Goal: Information Seeking & Learning: Learn about a topic

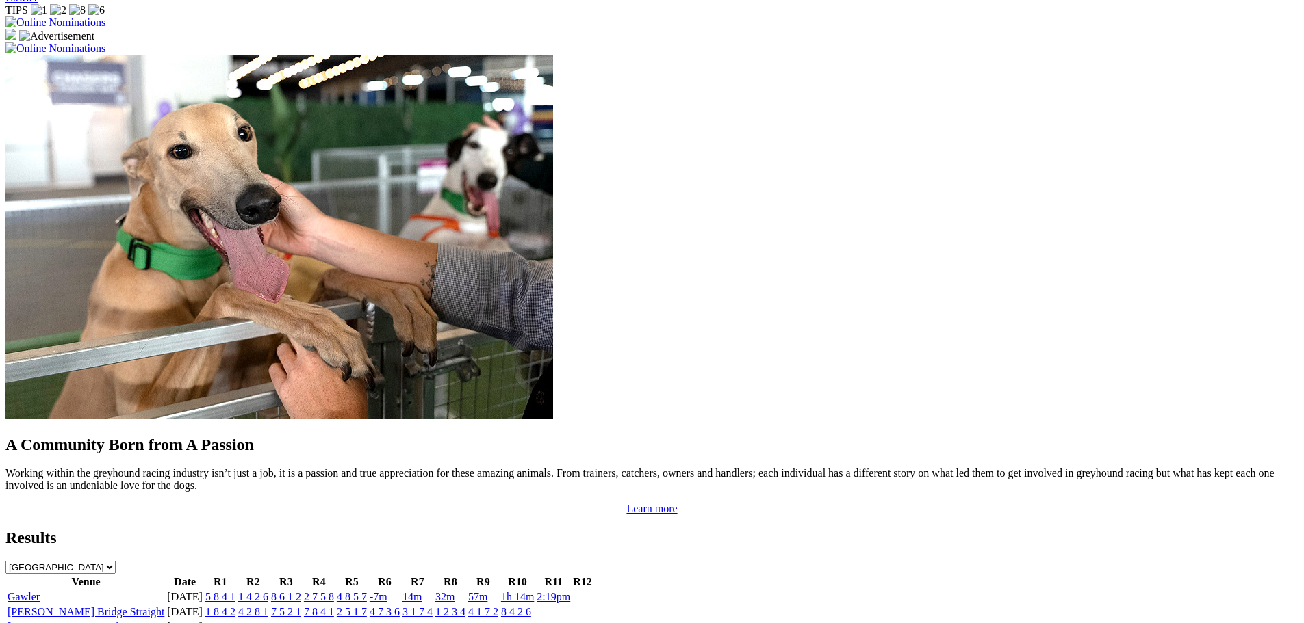
scroll to position [1095, 0]
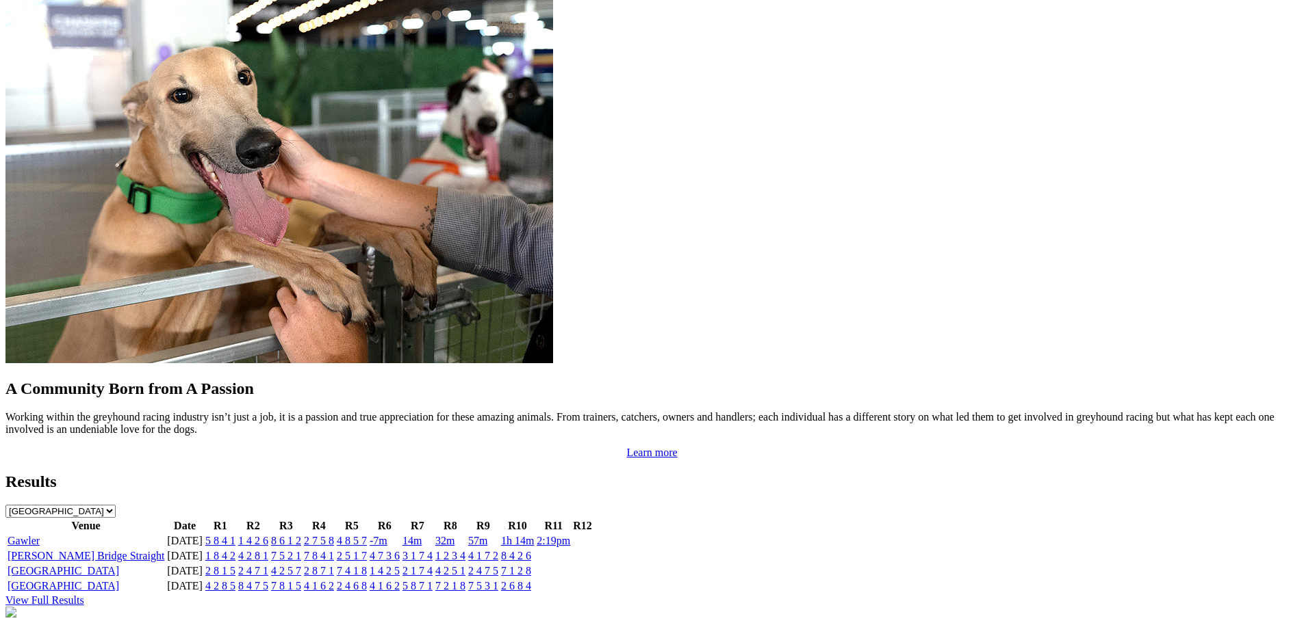
click at [40, 535] on link "Gawler" at bounding box center [24, 541] width 32 height 12
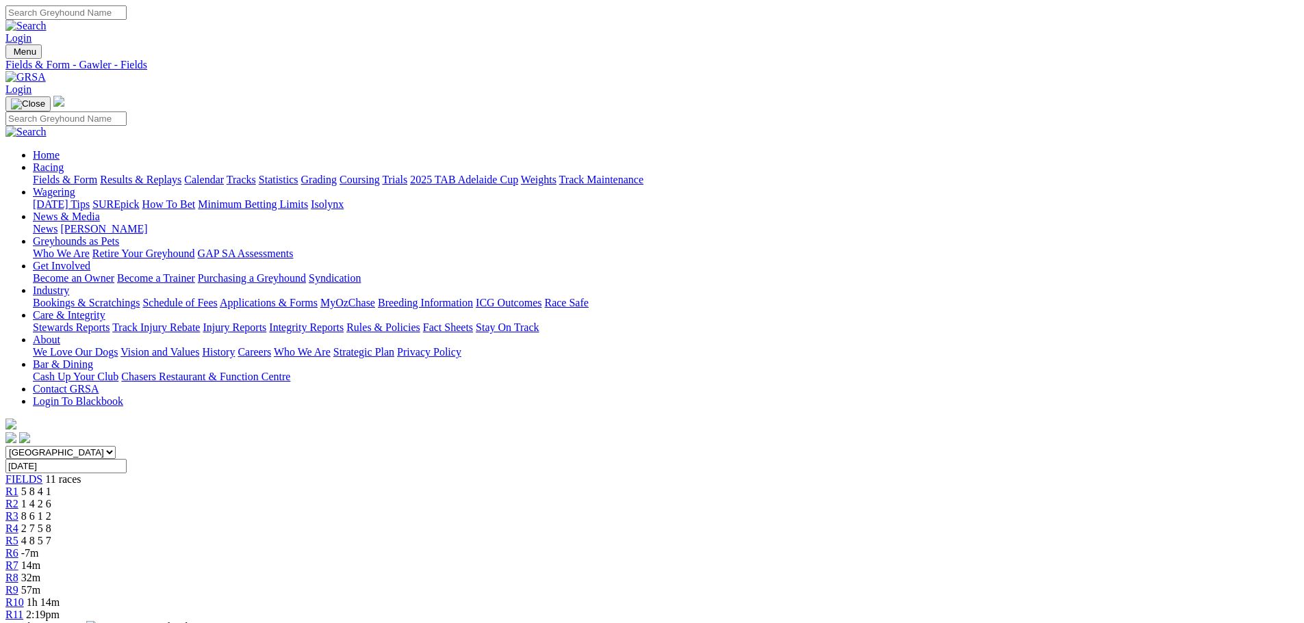
click at [18, 510] on link "R3" at bounding box center [11, 516] width 13 height 12
click at [18, 486] on link "R1" at bounding box center [11, 492] width 13 height 12
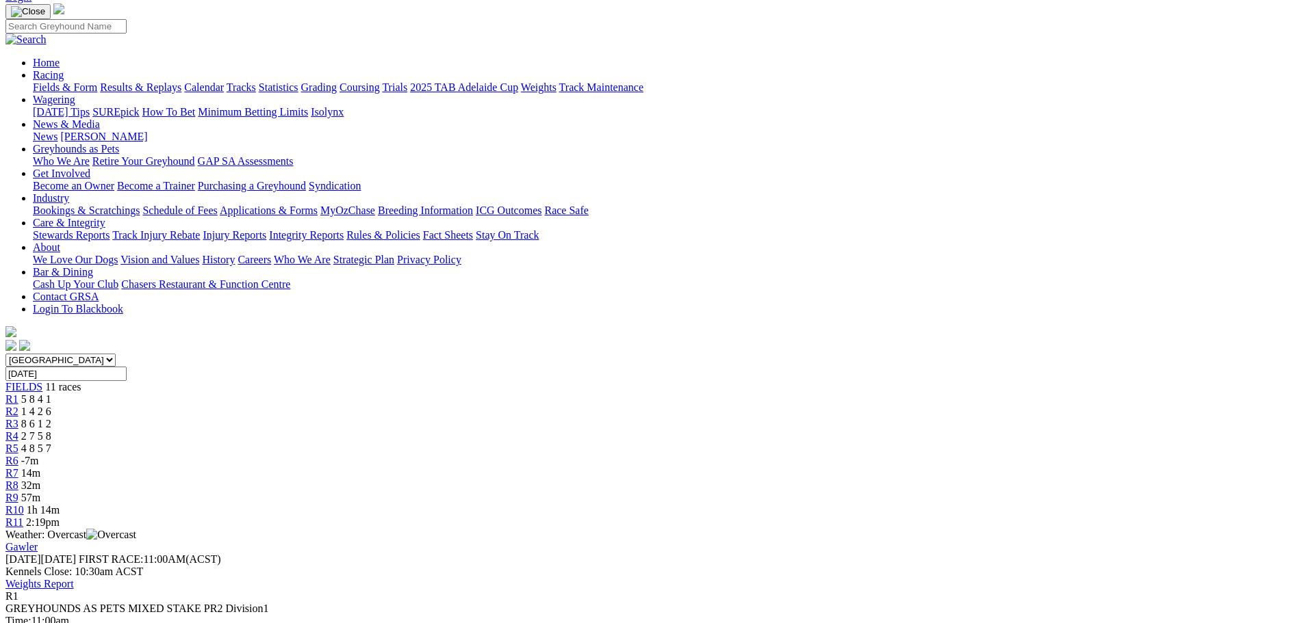
scroll to position [68, 0]
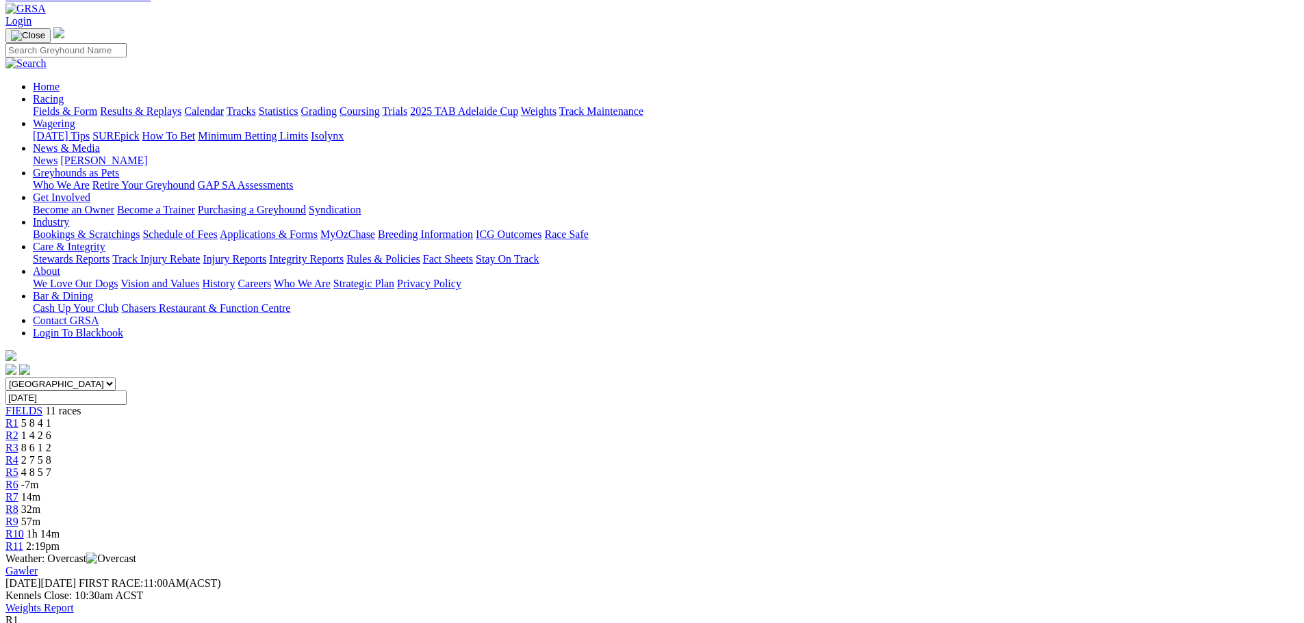
click at [18, 430] on link "R2" at bounding box center [11, 436] width 13 height 12
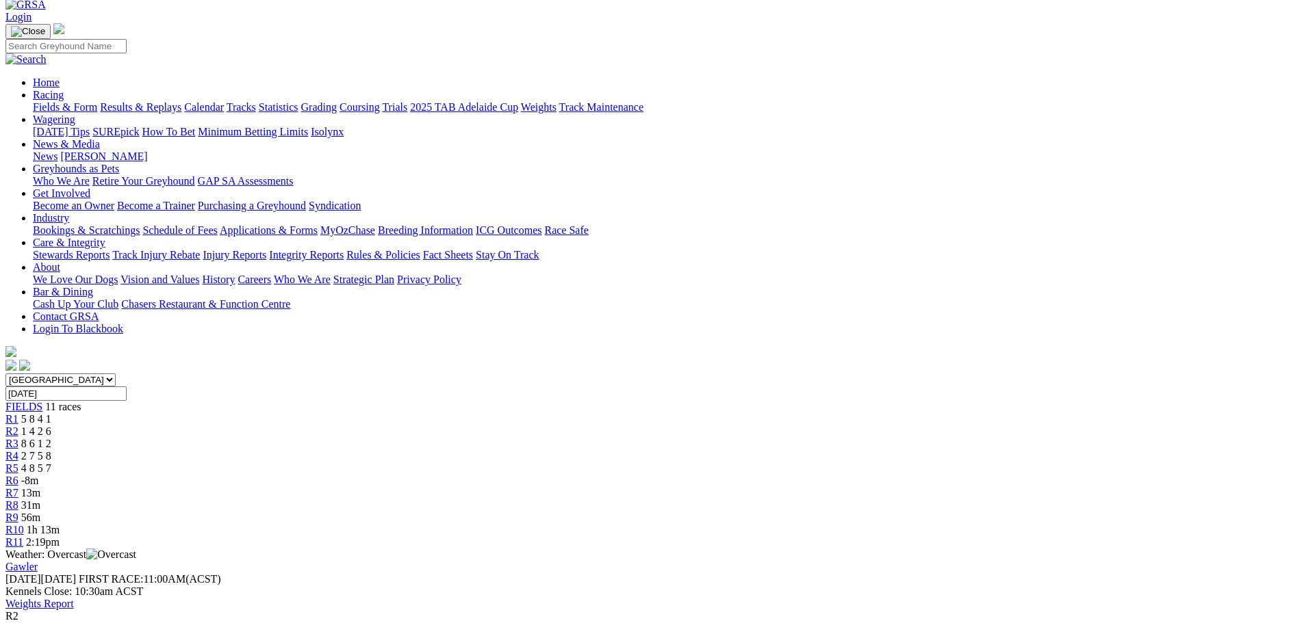
scroll to position [137, 0]
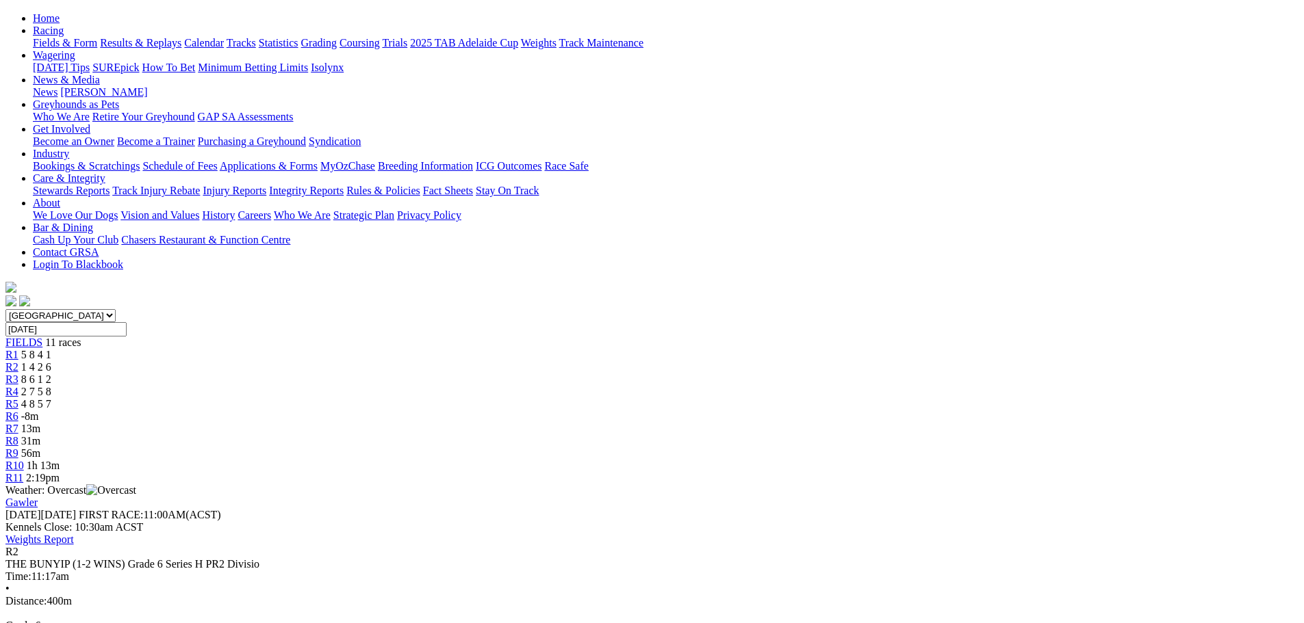
click at [483, 374] on div "R3 8 6 1 2" at bounding box center [651, 380] width 1293 height 12
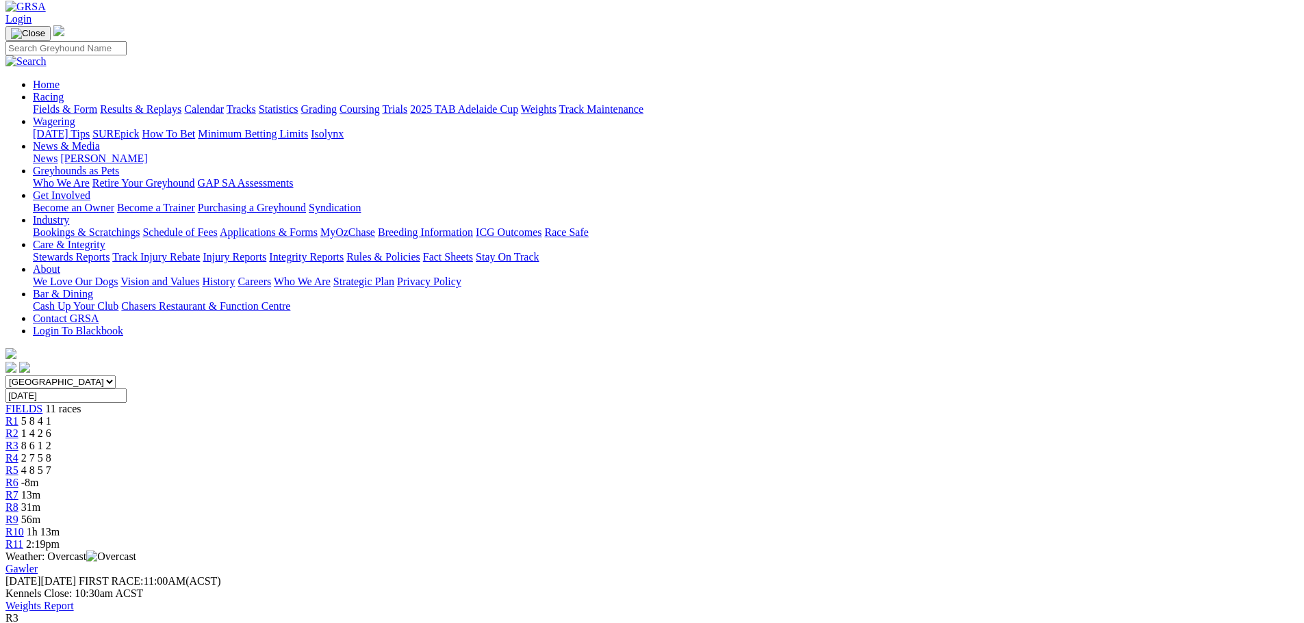
scroll to position [68, 0]
click at [18, 454] on span "R4" at bounding box center [11, 460] width 13 height 12
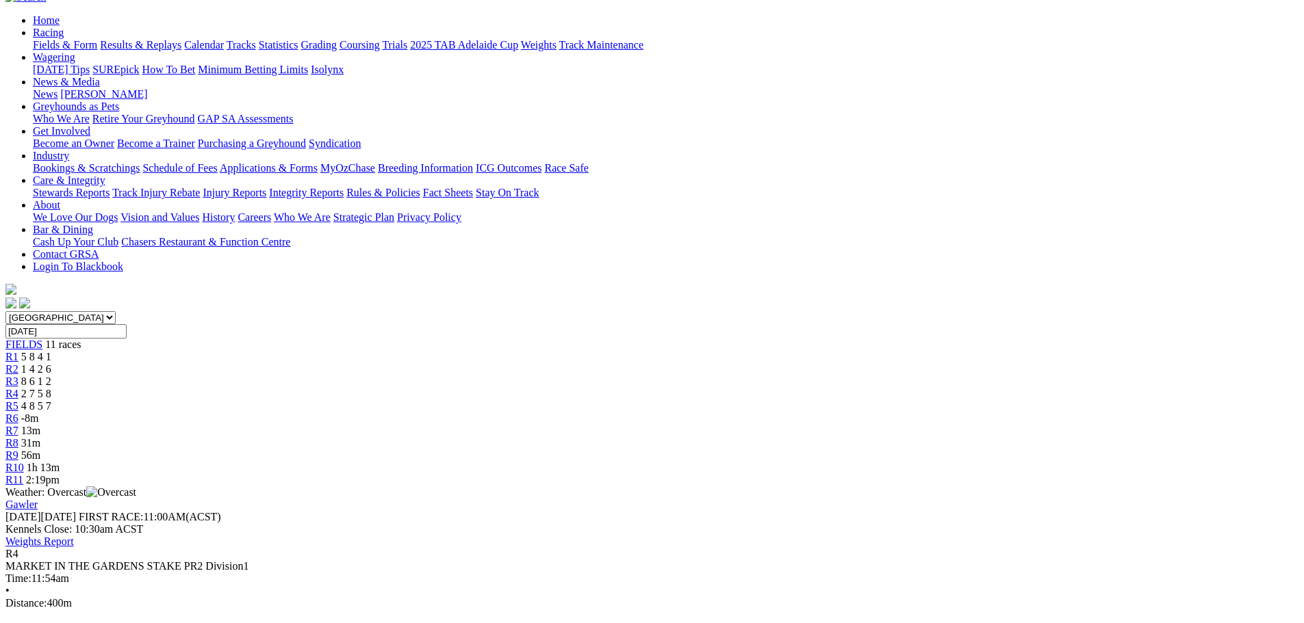
scroll to position [137, 0]
click at [18, 398] on span "R5" at bounding box center [11, 404] width 13 height 12
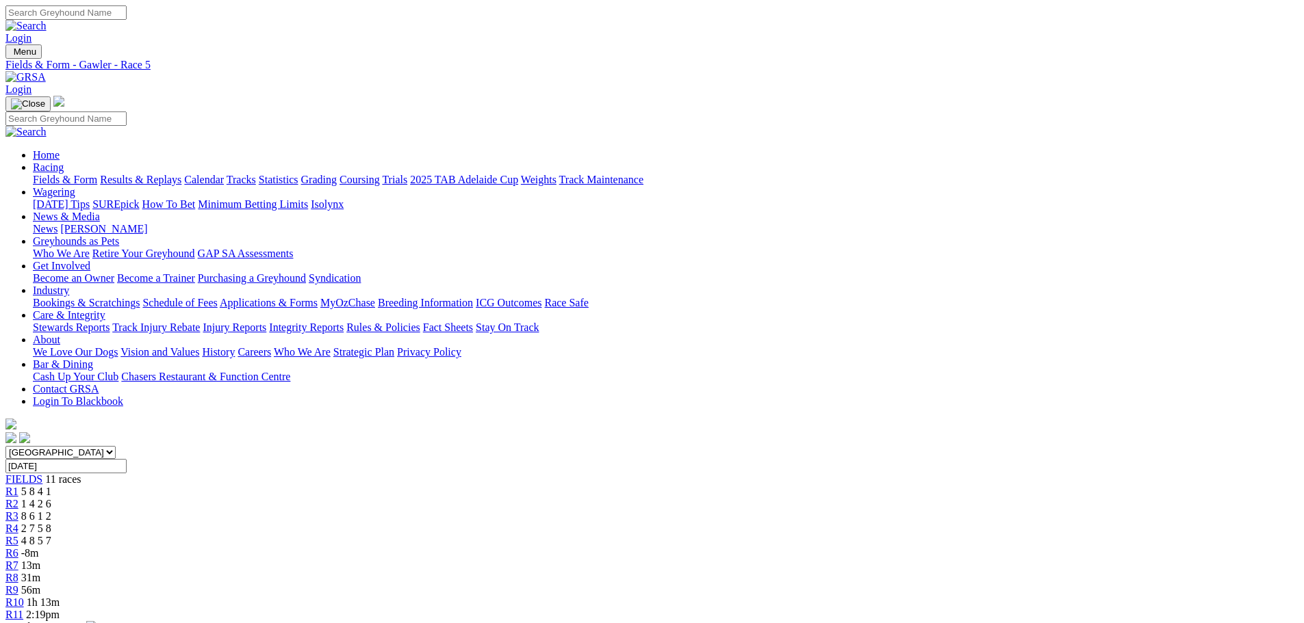
click at [703, 547] on div "R6 -8m" at bounding box center [651, 553] width 1293 height 12
click at [710, 547] on div "R6 7 4 8 2" at bounding box center [651, 553] width 1293 height 12
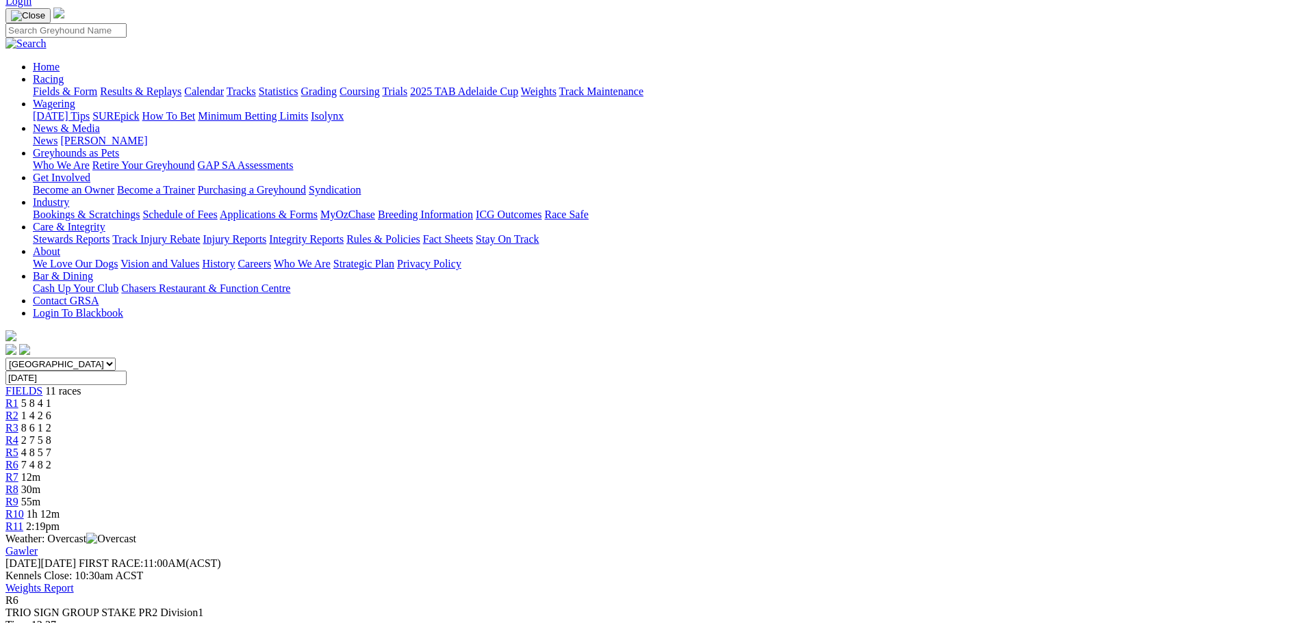
scroll to position [137, 0]
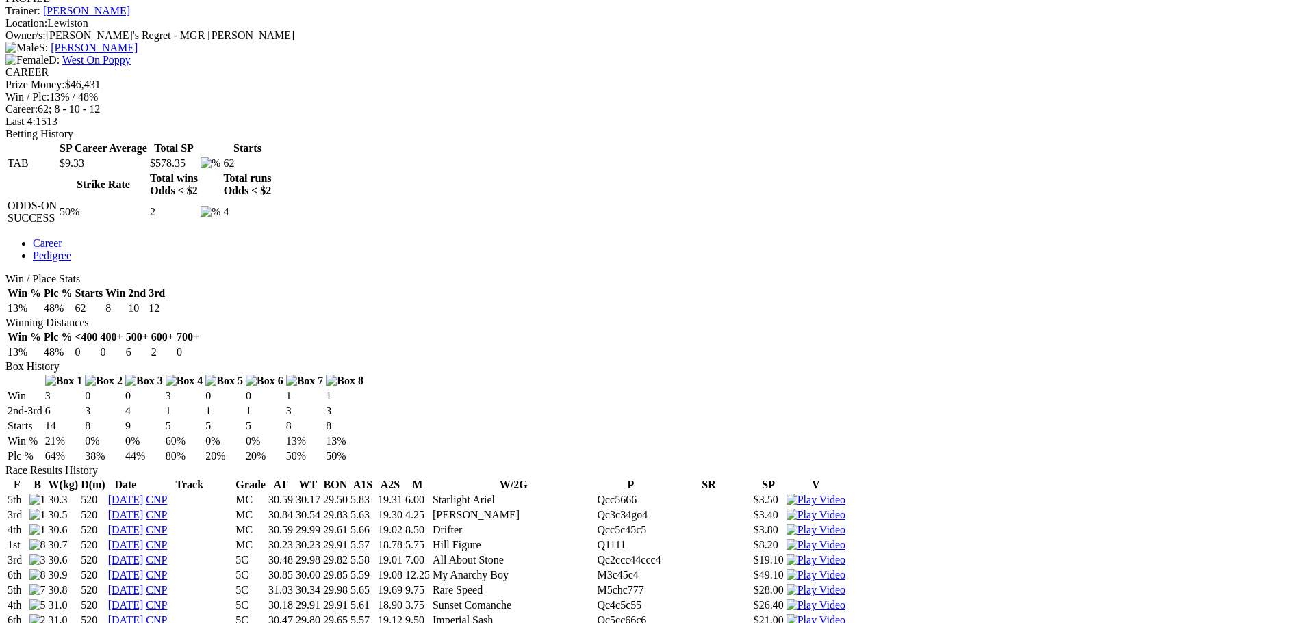
scroll to position [411, 0]
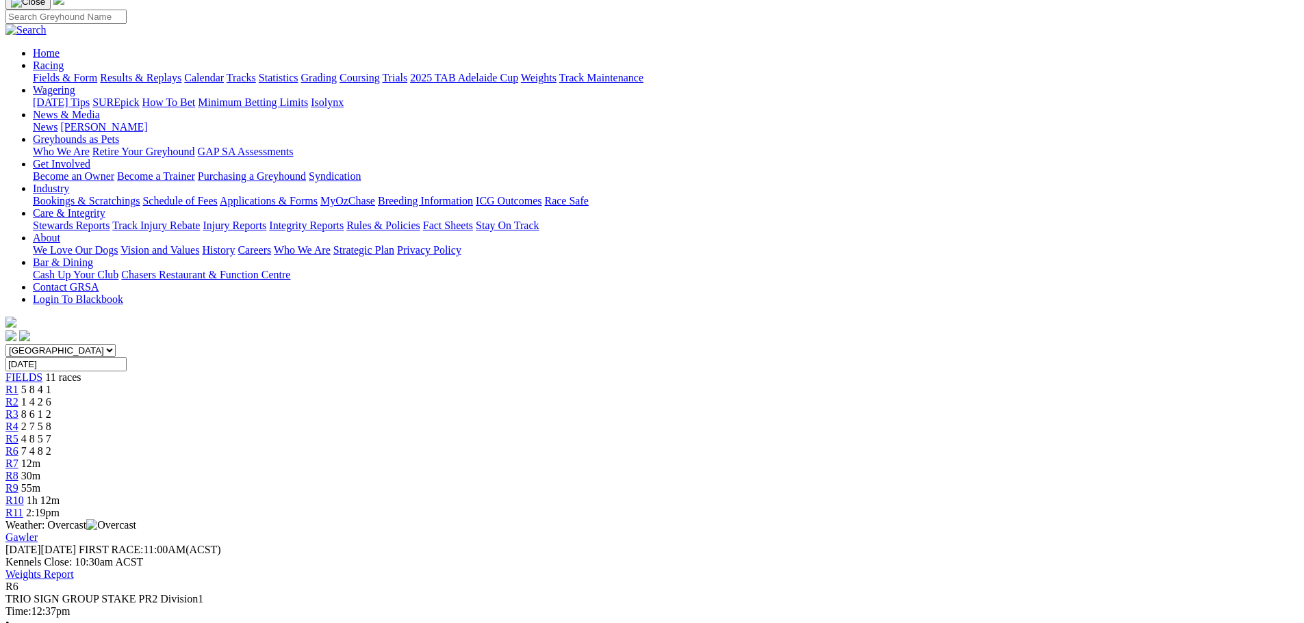
scroll to position [137, 0]
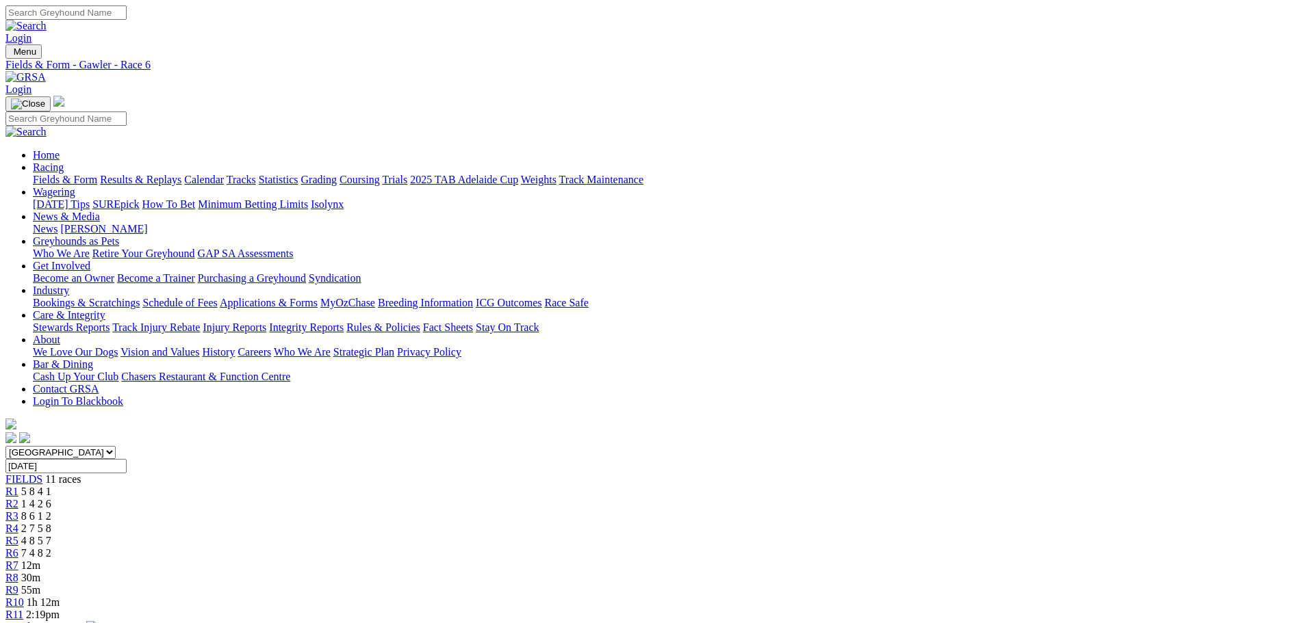
click at [18, 560] on link "R7" at bounding box center [11, 566] width 13 height 12
click at [40, 560] on span "11m" at bounding box center [30, 566] width 19 height 12
click at [18, 560] on link "R7" at bounding box center [11, 566] width 13 height 12
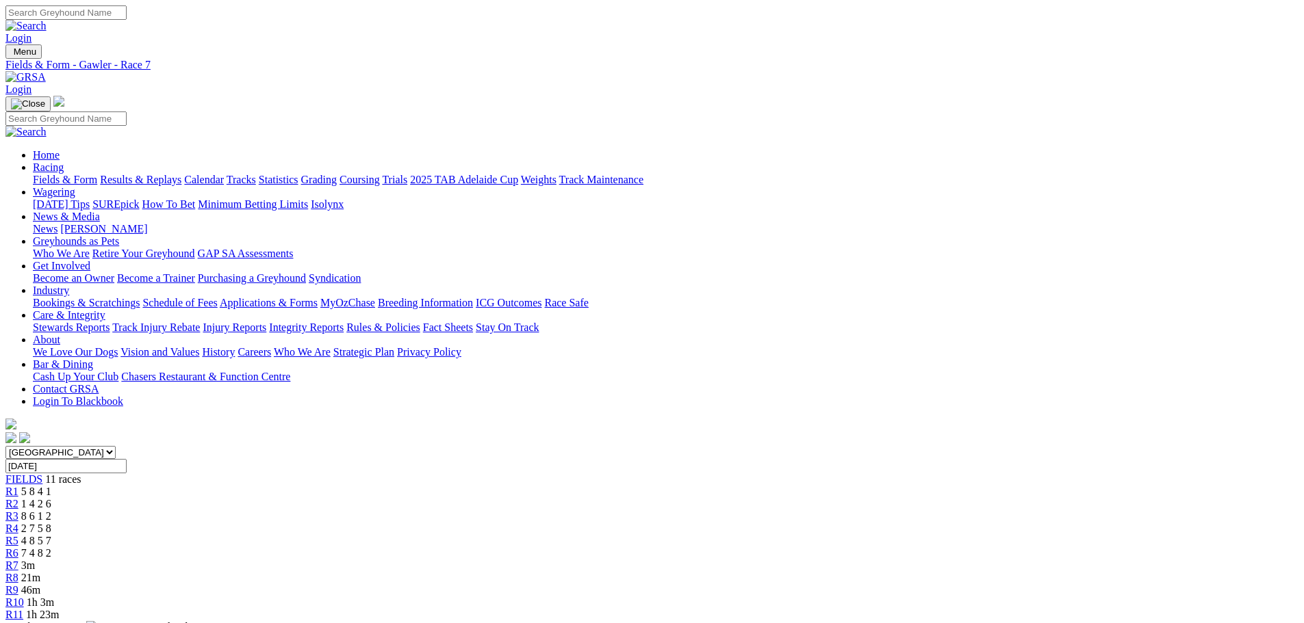
click at [696, 547] on div "R6 7 4 8 2" at bounding box center [651, 553] width 1293 height 12
click at [51, 535] on span "4 8 5 7" at bounding box center [36, 541] width 30 height 12
click at [554, 523] on div "R4 2 7 5 8" at bounding box center [651, 529] width 1293 height 12
click at [18, 510] on span "R3" at bounding box center [11, 516] width 13 height 12
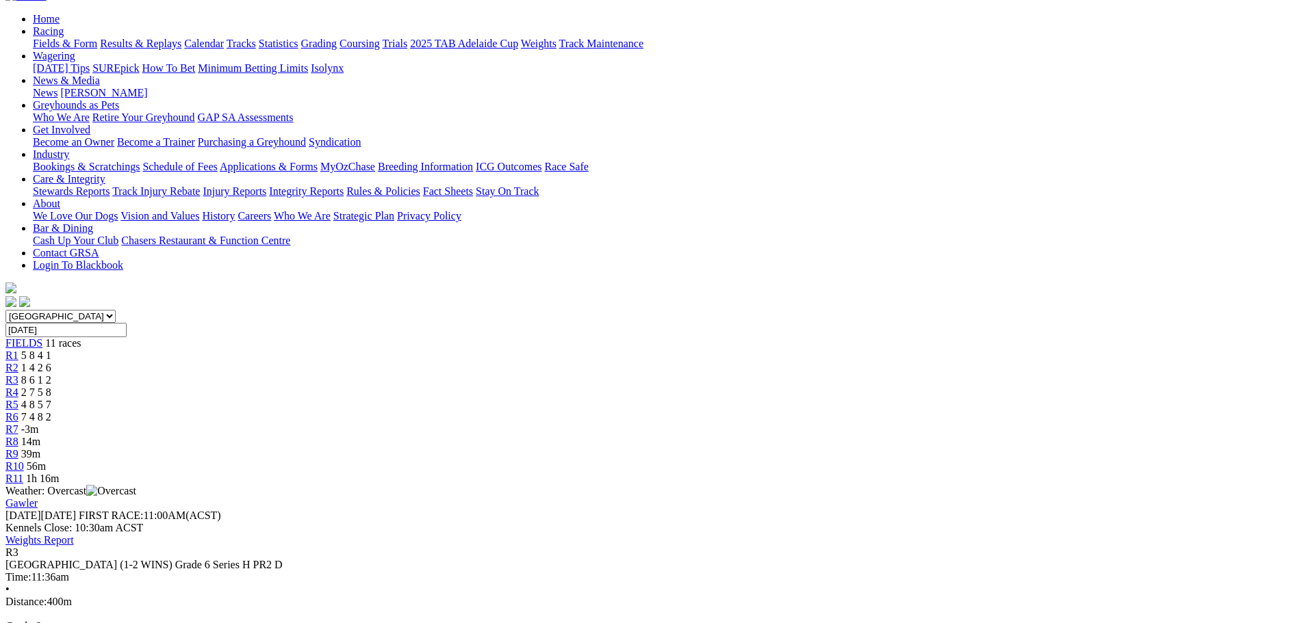
scroll to position [137, 0]
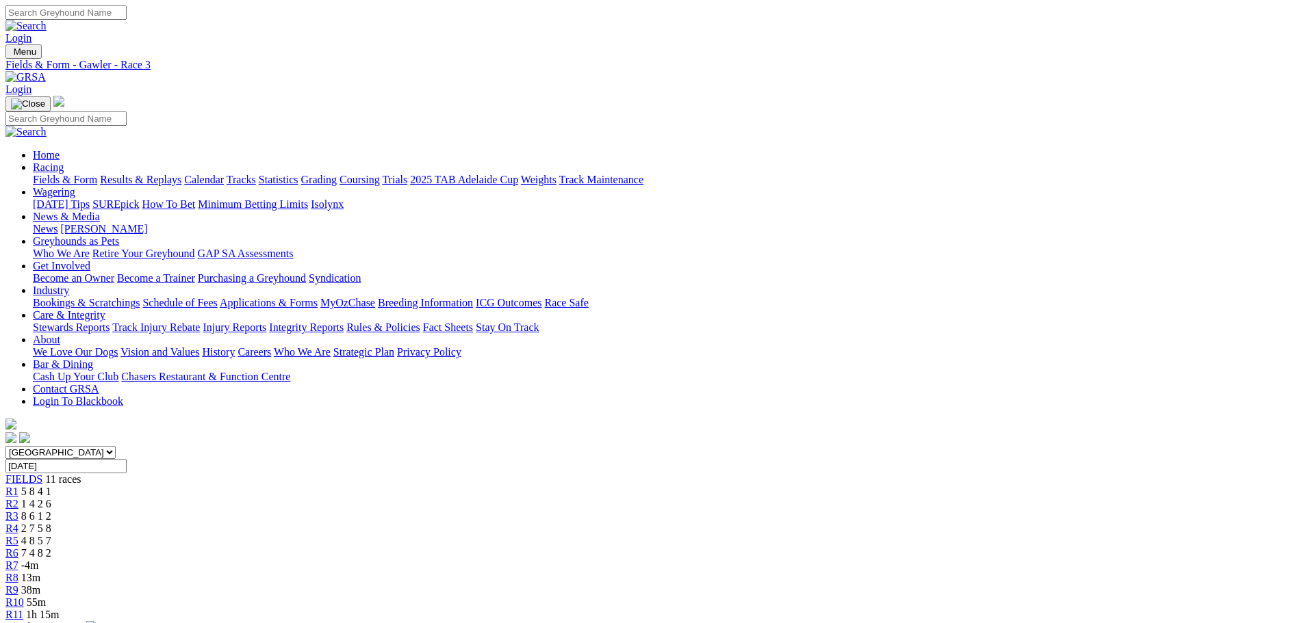
click at [18, 535] on span "R5" at bounding box center [11, 541] width 13 height 12
click at [18, 547] on link "R6" at bounding box center [11, 553] width 13 height 12
click at [18, 560] on span "R7" at bounding box center [11, 566] width 13 height 12
click span "R6"
click at [18, 560] on link "R7" at bounding box center [11, 566] width 13 height 12
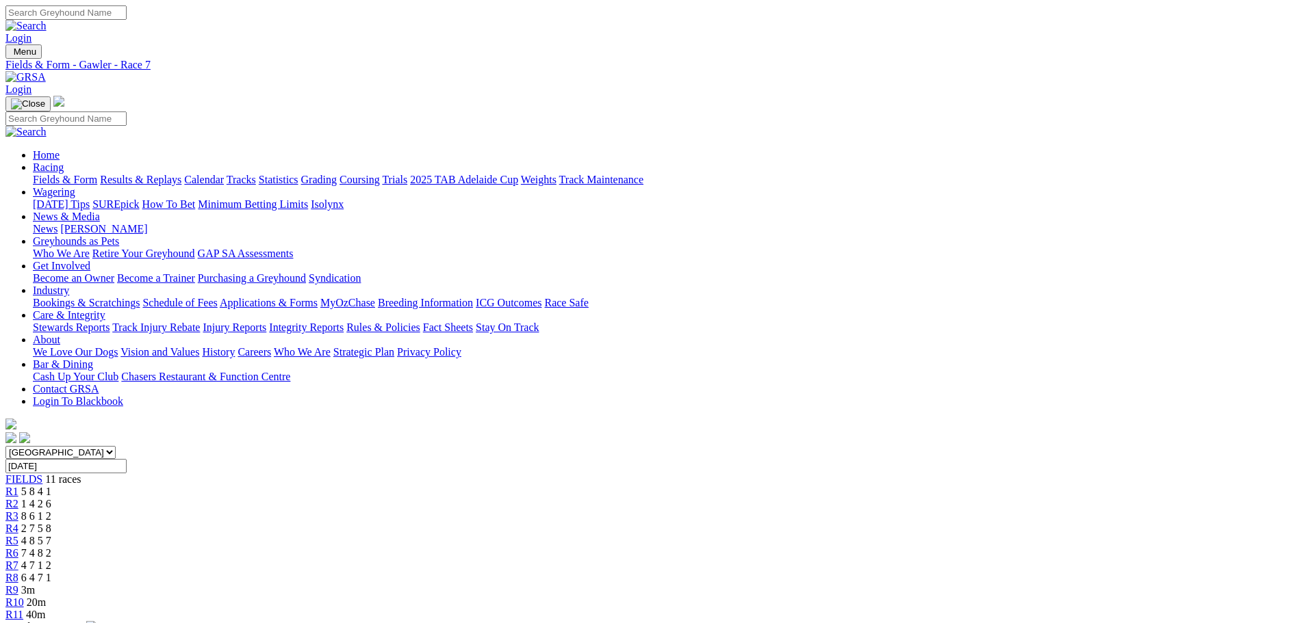
click at [18, 572] on span "R8" at bounding box center [11, 578] width 13 height 12
click at [18, 584] on span "R9" at bounding box center [11, 590] width 13 height 12
